Goal: Task Accomplishment & Management: Use online tool/utility

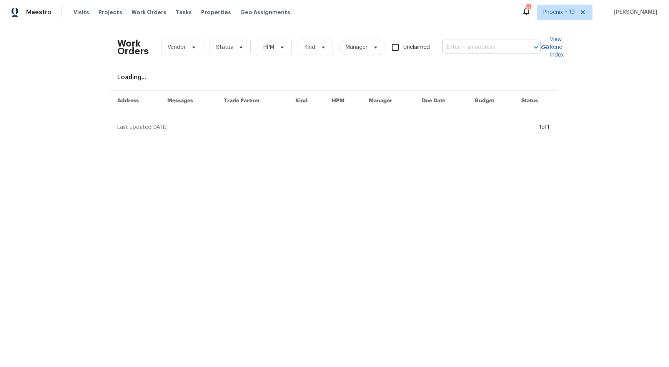
drag, startPoint x: 512, startPoint y: 53, endPoint x: 499, endPoint y: 51, distance: 12.8
click at [510, 53] on div "Work Orders Vendor Status HPM Kind Manager Unclaimed ​" at bounding box center [328, 47] width 423 height 34
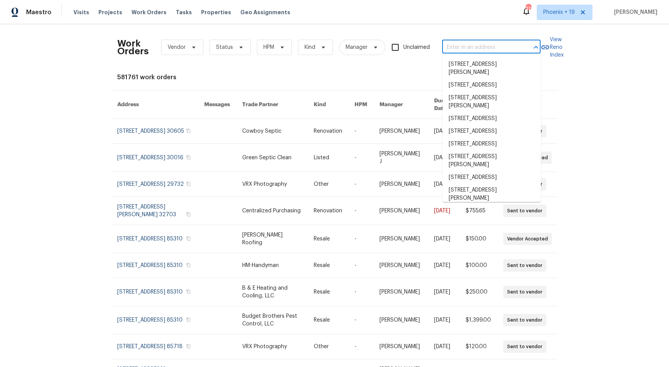
paste input "11087 NW 46 Dr"
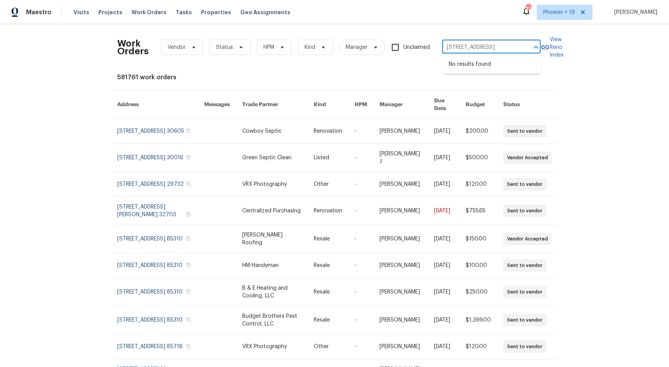
type input "11087 NW 46 Dr"
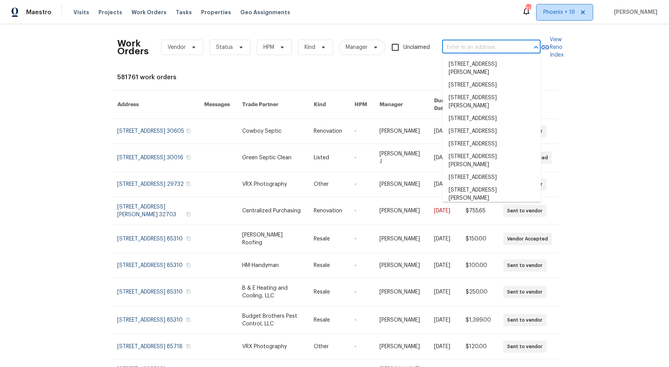
click at [560, 10] on span "Phoenix + 19" at bounding box center [564, 12] width 56 height 15
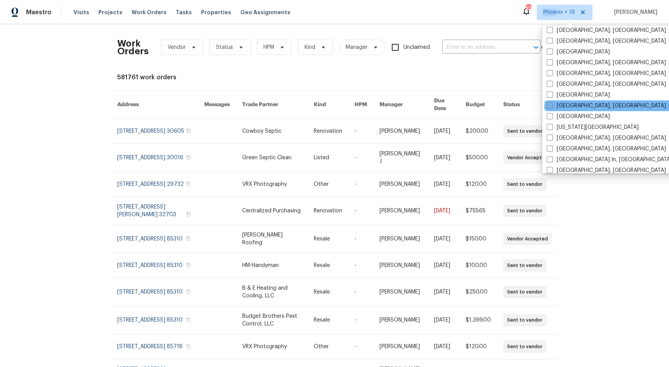
scroll to position [358, 0]
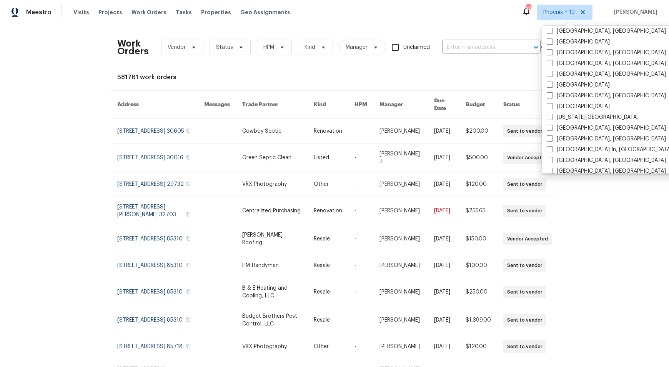
drag, startPoint x: 561, startPoint y: 169, endPoint x: 571, endPoint y: 173, distance: 10.7
click at [560, 169] on label "Miami, FL" at bounding box center [605, 171] width 119 height 8
click at [551, 169] on input "Miami, FL" at bounding box center [548, 169] width 5 height 5
checkbox input "true"
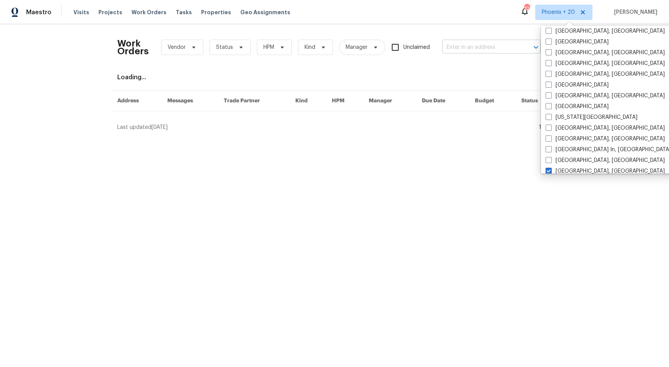
click at [481, 41] on input "text" at bounding box center [480, 47] width 77 height 12
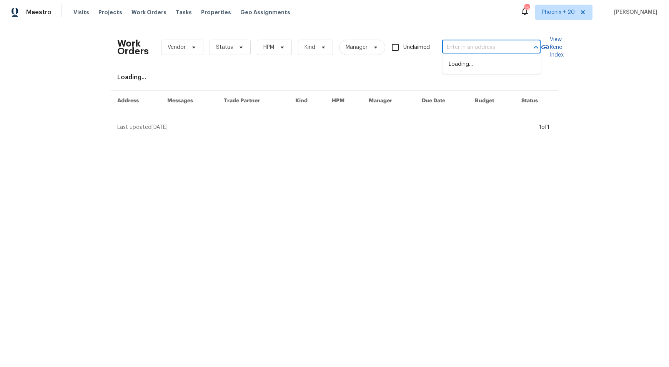
click at [480, 48] on input "text" at bounding box center [480, 47] width 77 height 12
paste input "11087 NW 46 Dr"
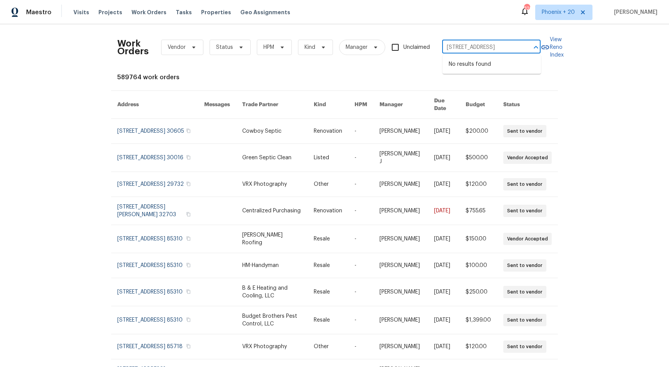
type input "11087 NW 46 Dr"
drag, startPoint x: 508, startPoint y: 29, endPoint x: 563, endPoint y: 10, distance: 57.7
click at [510, 29] on div "Work Orders Vendor Status HPM Kind Manager Unclaimed ​ View Reno Index 589764 w…" at bounding box center [334, 195] width 669 height 342
click at [564, 10] on span "Phoenix + 20" at bounding box center [557, 12] width 33 height 8
drag, startPoint x: 478, startPoint y: 28, endPoint x: 479, endPoint y: 48, distance: 20.0
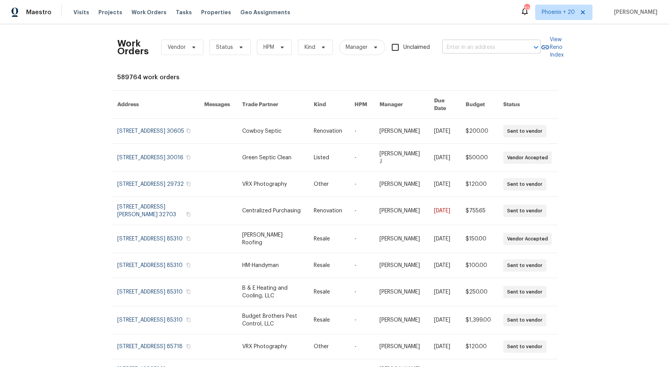
click at [478, 32] on div "Work Orders Vendor Status HPM Kind Manager Unclaimed ​ View Reno Index 589764 w…" at bounding box center [334, 195] width 669 height 342
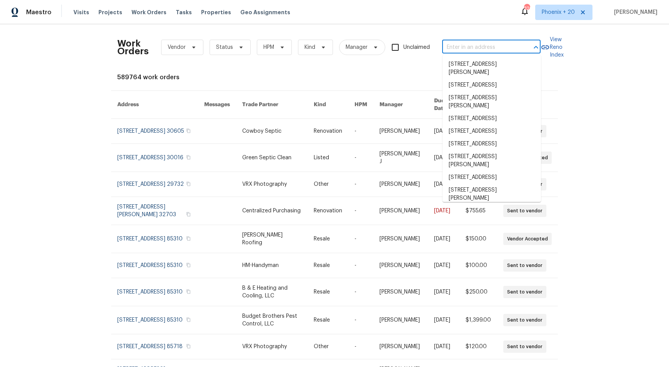
click at [479, 48] on input "text" at bounding box center [480, 47] width 77 height 12
paste input "[STREET_ADDRESS]"
type input "[STREET_ADDRESS]"
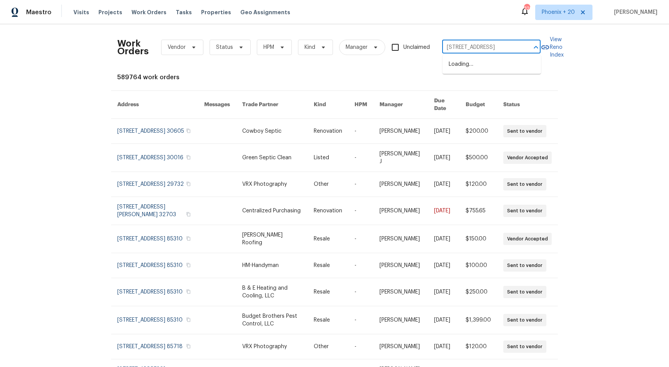
scroll to position [0, 35]
click at [474, 58] on li "[STREET_ADDRESS]" at bounding box center [491, 64] width 98 height 13
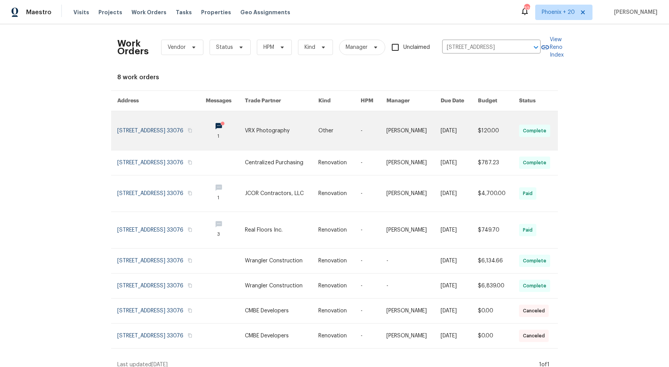
click at [136, 128] on link at bounding box center [161, 130] width 88 height 39
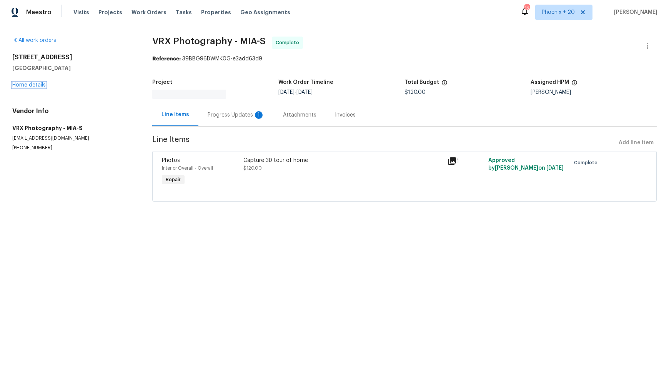
click at [27, 83] on link "Home details" at bounding box center [28, 84] width 33 height 5
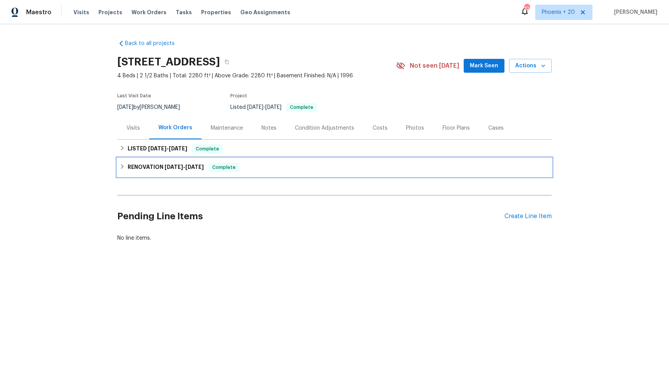
click at [128, 163] on h6 "RENOVATION [DATE] - [DATE]" at bounding box center [166, 167] width 76 height 9
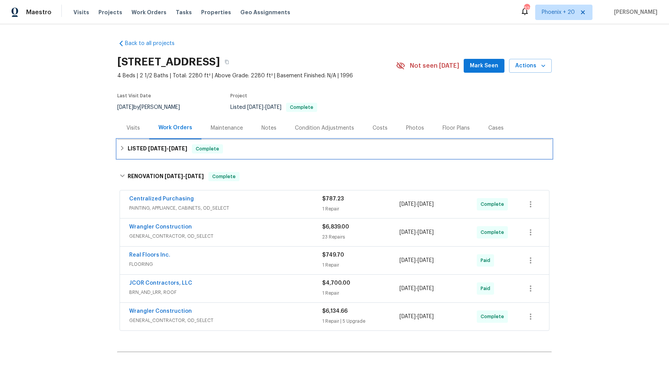
click at [156, 151] on h6 "LISTED 8/12/25 - 8/13/25" at bounding box center [158, 148] width 60 height 9
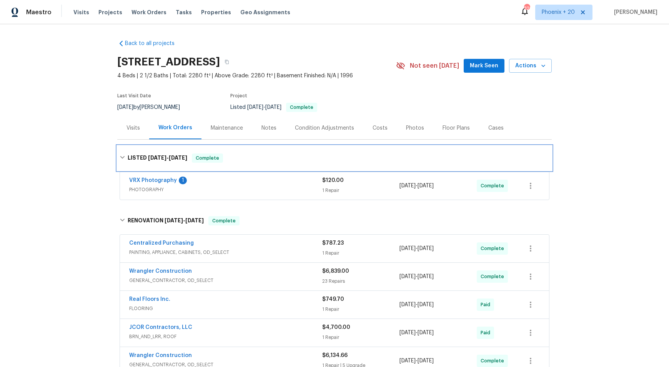
click at [156, 151] on div "LISTED 8/12/25 - 8/13/25 Complete" at bounding box center [334, 158] width 434 height 25
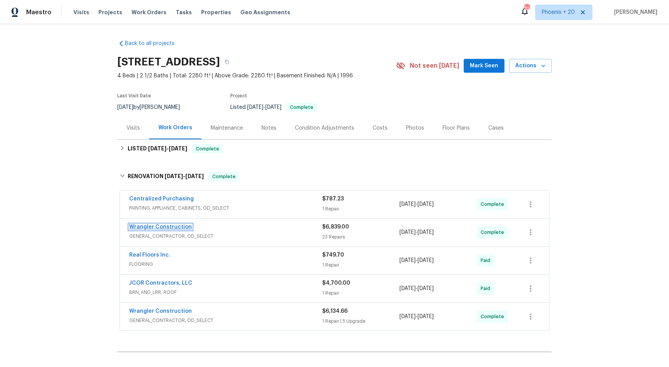
click at [162, 228] on link "Wrangler Construction" at bounding box center [160, 226] width 63 height 5
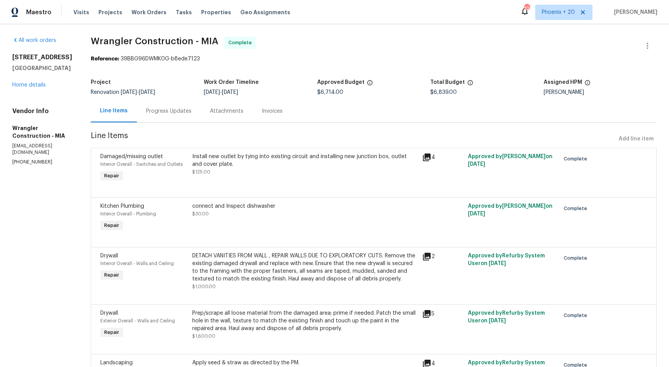
drag, startPoint x: 254, startPoint y: 114, endPoint x: 260, endPoint y: 124, distance: 11.9
click at [262, 114] on div "Invoices" at bounding box center [272, 111] width 21 height 8
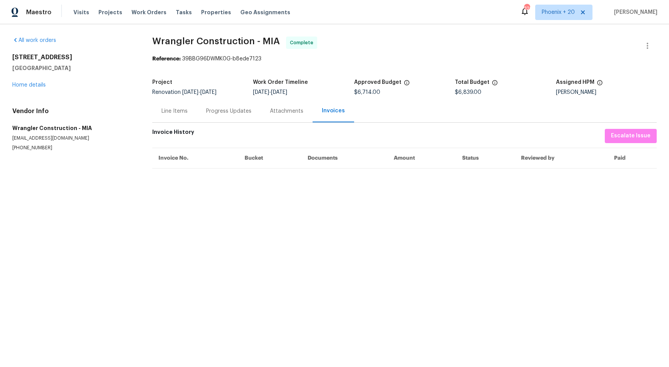
click at [193, 113] on div "Line Items" at bounding box center [174, 111] width 45 height 23
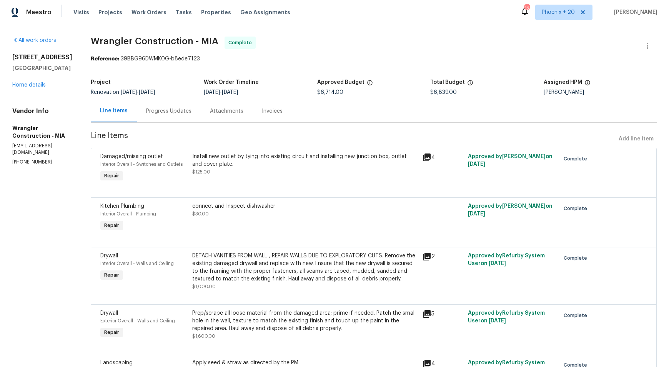
click at [201, 115] on div "Attachments" at bounding box center [227, 111] width 52 height 23
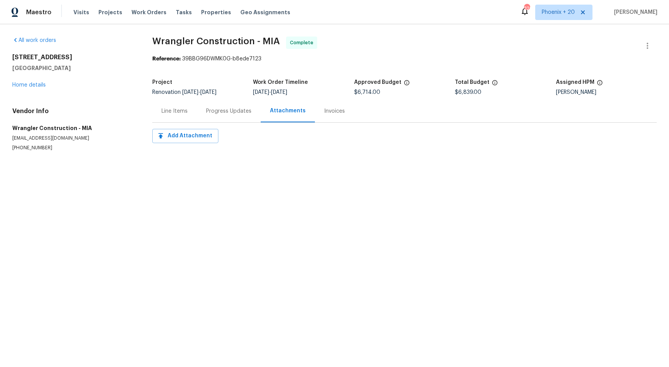
click at [163, 118] on div "Line Items" at bounding box center [174, 111] width 45 height 23
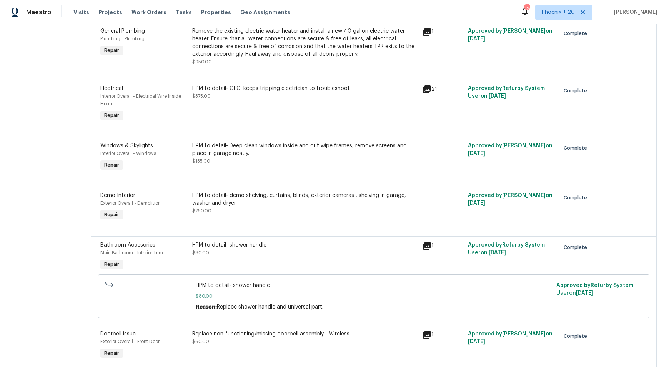
scroll to position [1143, 0]
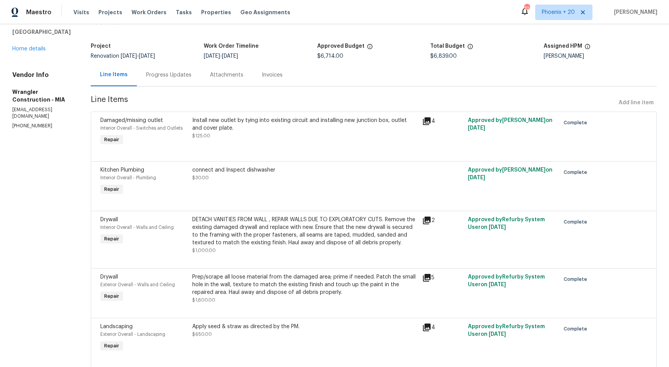
scroll to position [0, 0]
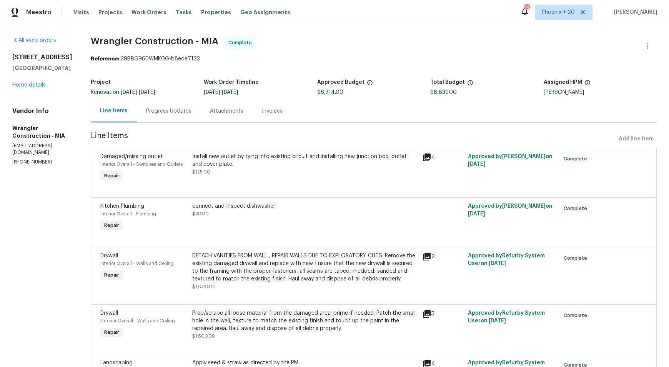
click at [254, 115] on div "Invoices" at bounding box center [271, 111] width 39 height 23
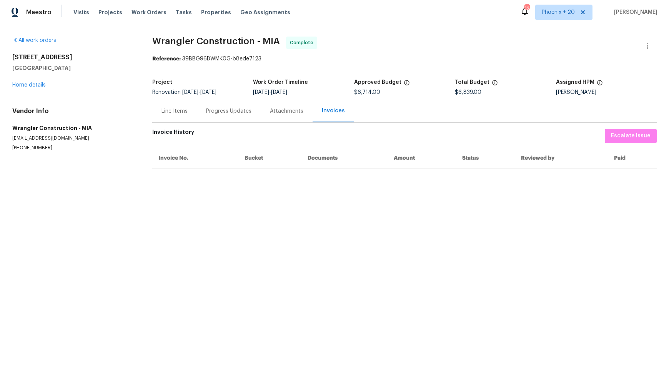
click at [229, 115] on div "Progress Updates" at bounding box center [228, 111] width 45 height 8
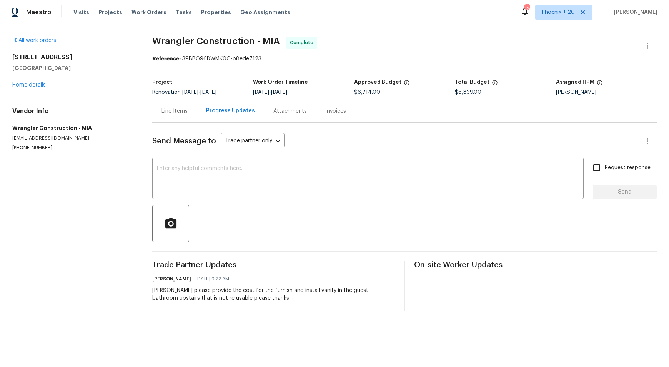
click at [177, 117] on div "Line Items" at bounding box center [174, 111] width 45 height 23
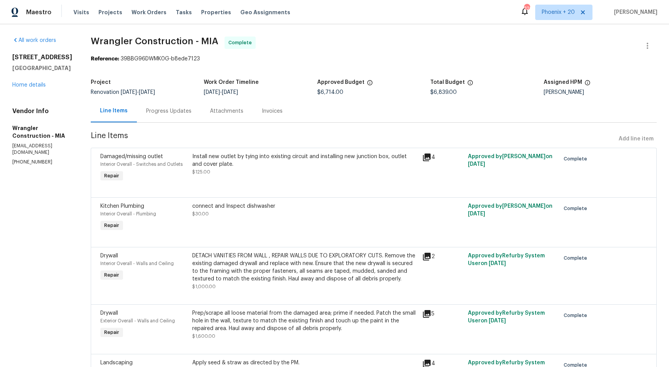
click at [137, 116] on div "Progress Updates" at bounding box center [169, 111] width 64 height 23
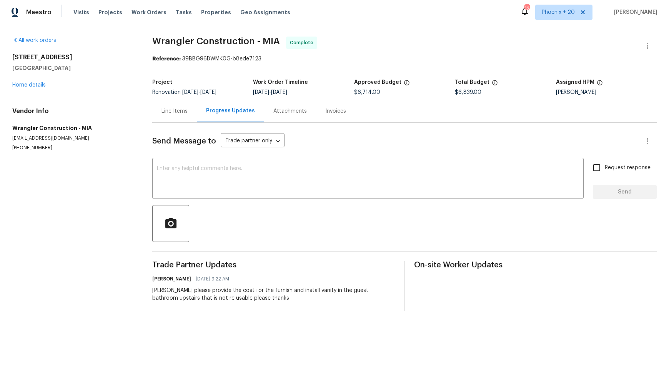
click at [159, 111] on div "Line Items" at bounding box center [174, 111] width 45 height 23
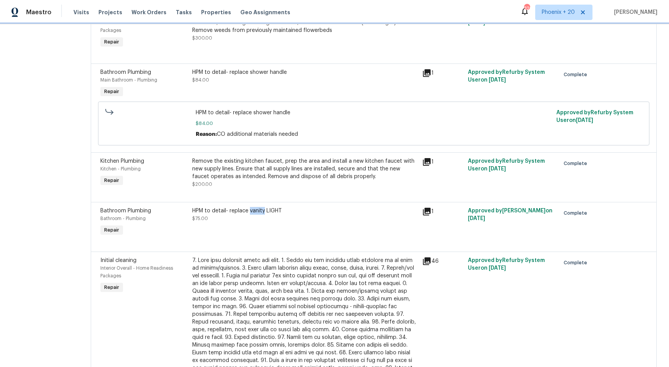
scroll to position [991, 0]
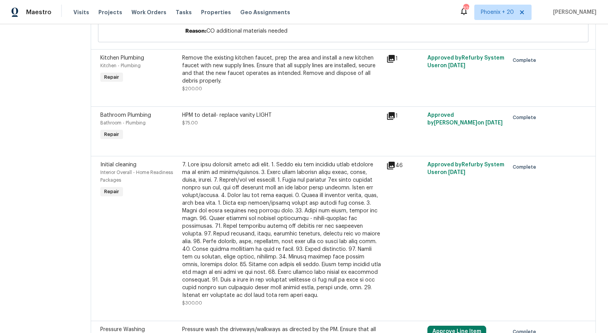
scroll to position [1171, 0]
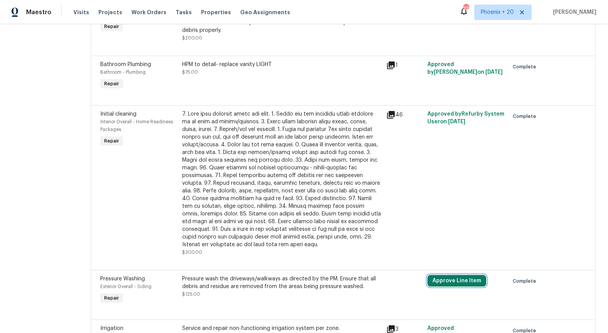
click at [450, 275] on button "Approve Line Item" at bounding box center [456, 281] width 59 height 12
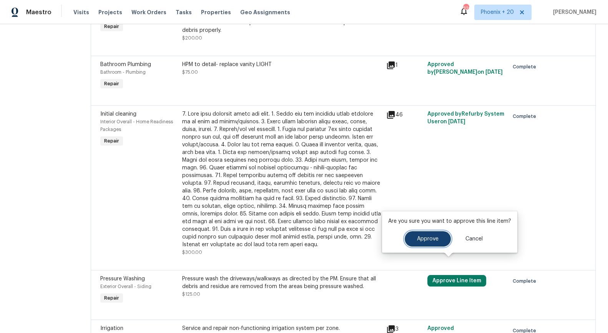
click at [427, 242] on button "Approve" at bounding box center [428, 238] width 46 height 15
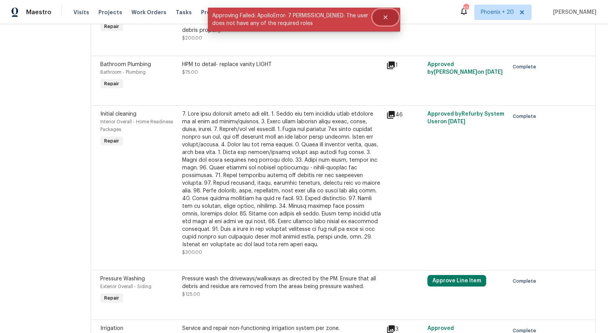
click at [392, 17] on button "Close" at bounding box center [385, 17] width 25 height 15
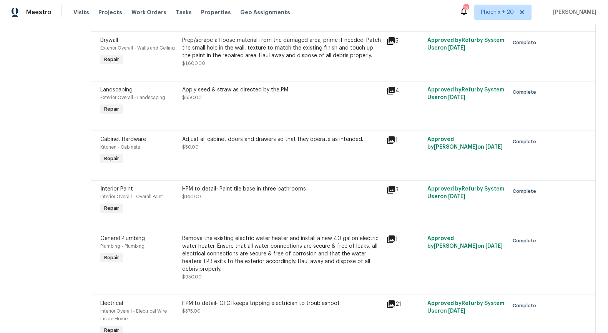
scroll to position [0, 0]
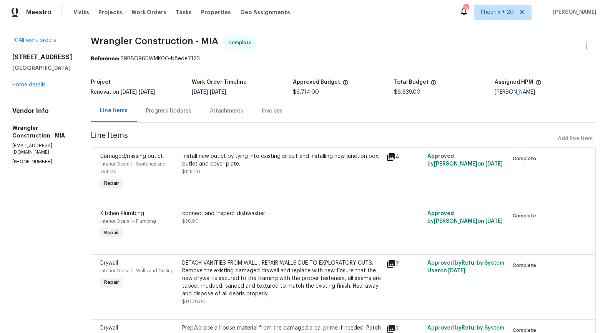
drag, startPoint x: 489, startPoint y: 91, endPoint x: 538, endPoint y: 93, distance: 48.5
click at [538, 93] on div "Project Renovation 7/1/2025 - 7/10/2025 Work Order Timeline 7/1/2025 - 7/7/2025…" at bounding box center [343, 87] width 505 height 25
click at [532, 96] on div "Project Renovation 7/1/2025 - 7/10/2025 Work Order Timeline 7/1/2025 - 7/7/2025…" at bounding box center [343, 87] width 505 height 25
drag, startPoint x: 13, startPoint y: 62, endPoint x: 43, endPoint y: 88, distance: 39.5
click at [43, 72] on div "11087 NW 46th Dr Coral Springs, FL 33076" at bounding box center [42, 62] width 60 height 18
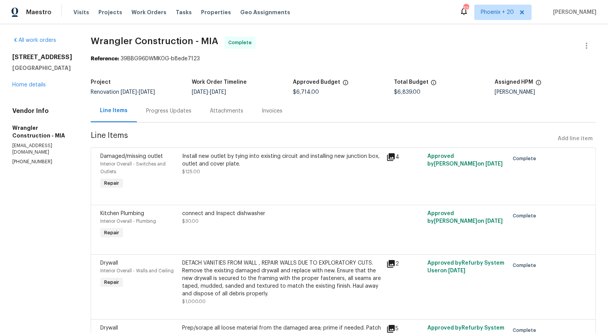
copy div "11087 NW 46th Dr Coral Springs, FL 33076"
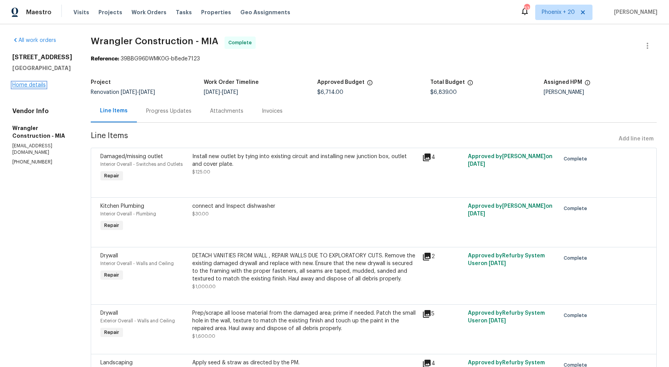
click at [35, 88] on link "Home details" at bounding box center [28, 84] width 33 height 5
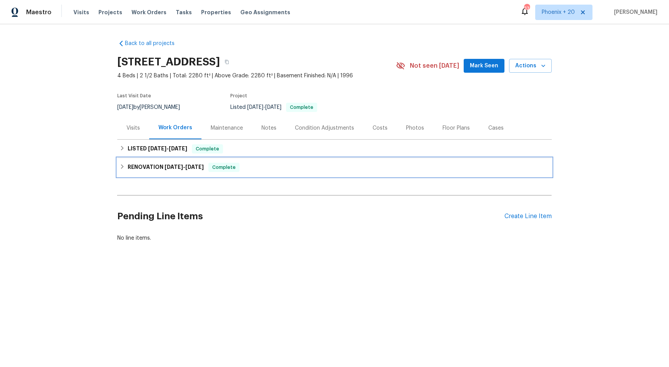
click at [173, 163] on h6 "RENOVATION [DATE] - [DATE]" at bounding box center [166, 167] width 76 height 9
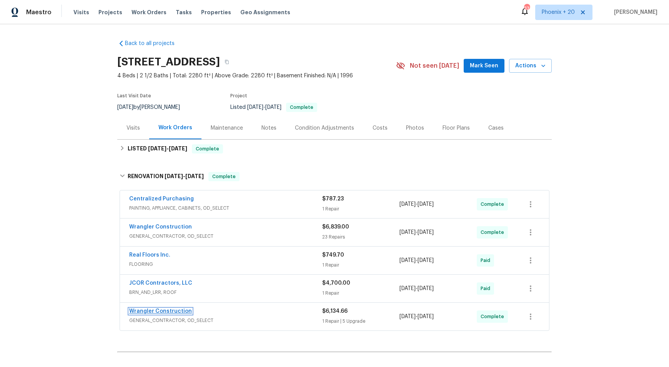
click at [165, 312] on link "Wrangler Construction" at bounding box center [160, 310] width 63 height 5
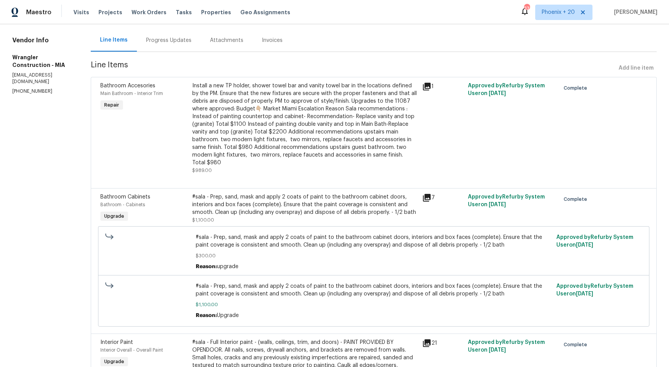
scroll to position [78, 0]
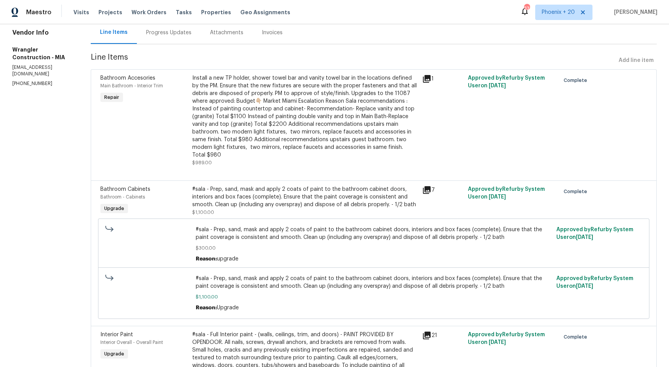
click at [192, 160] on span "$989.00" at bounding box center [202, 162] width 20 height 5
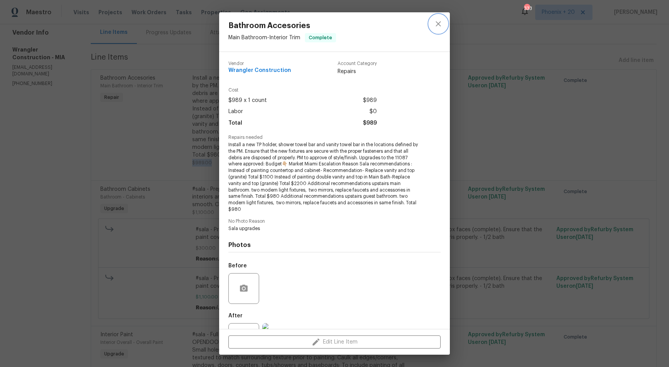
click at [434, 25] on icon "close" at bounding box center [437, 23] width 9 height 9
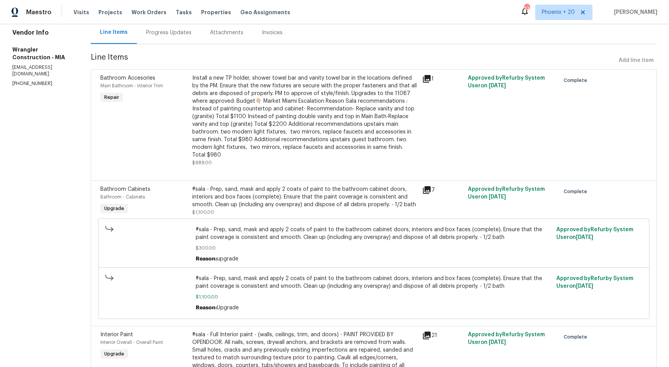
click at [332, 148] on div "Install a new TP holder, shower towel bar and vanity towel bar in the locations…" at bounding box center [304, 116] width 225 height 85
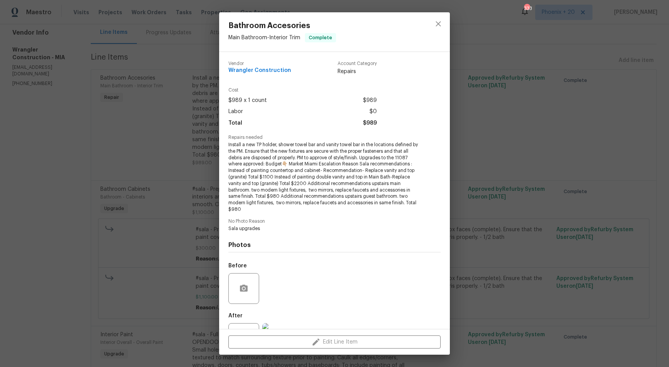
click at [488, 101] on div "Bathroom Accesories Main Bathroom - Interior Trim Complete Vendor Wrangler Cons…" at bounding box center [334, 183] width 669 height 367
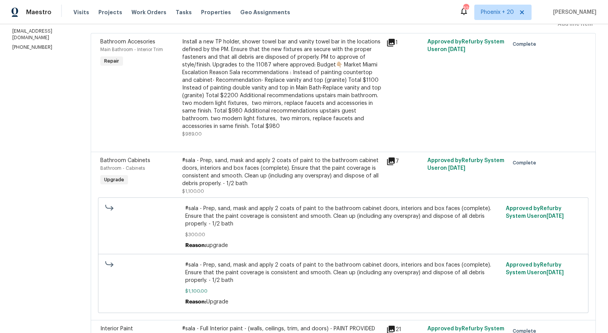
scroll to position [120, 0]
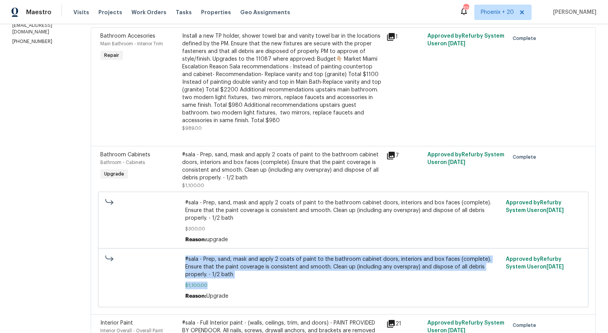
drag, startPoint x: 159, startPoint y: 252, endPoint x: 217, endPoint y: 263, distance: 58.7
click at [217, 263] on div "#sala - Prep, sand, mask and apply 2 coats of paint to the bathroom cabinet doo…" at bounding box center [343, 277] width 490 height 59
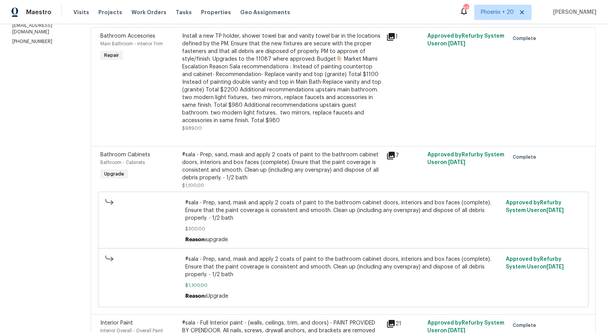
click at [249, 225] on span "$300.00" at bounding box center [342, 229] width 315 height 8
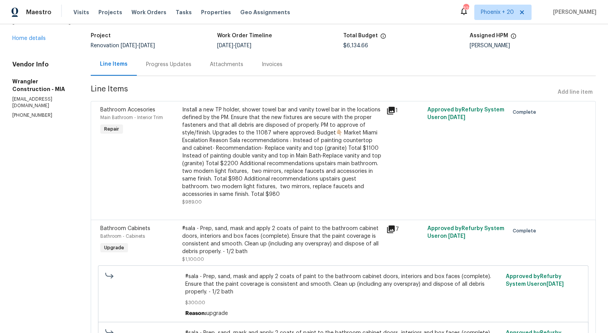
scroll to position [25, 0]
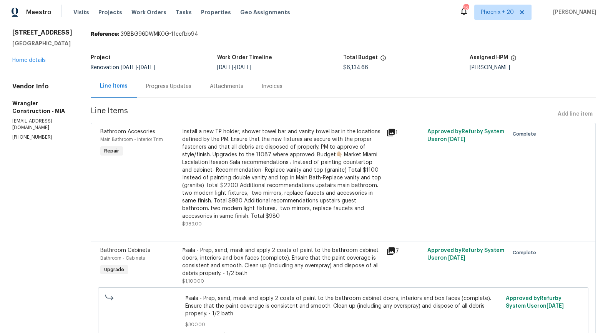
click at [148, 88] on div "Progress Updates" at bounding box center [168, 87] width 45 height 8
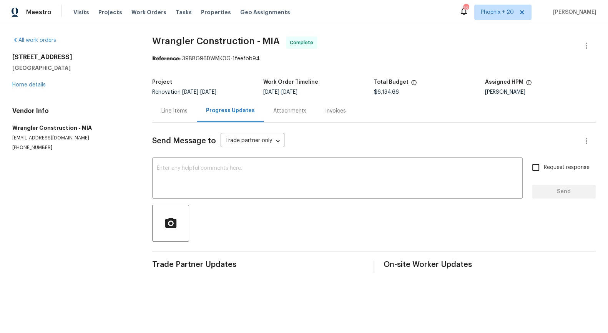
click at [181, 112] on div "Line Items" at bounding box center [174, 111] width 26 height 8
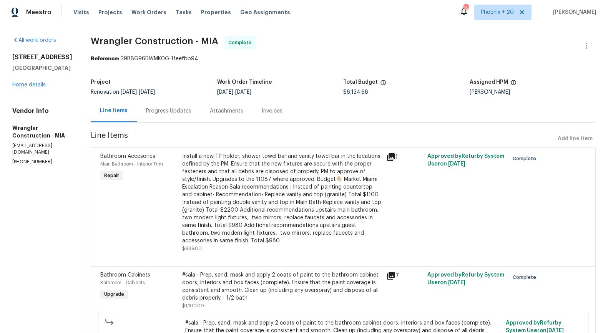
click at [139, 105] on div "Progress Updates" at bounding box center [169, 111] width 64 height 23
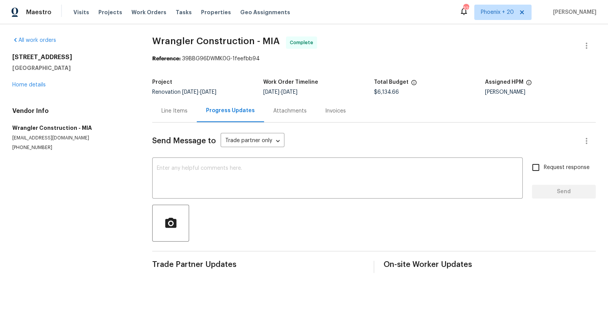
click at [185, 106] on div "Line Items" at bounding box center [174, 111] width 45 height 23
